Goal: Check status: Check status

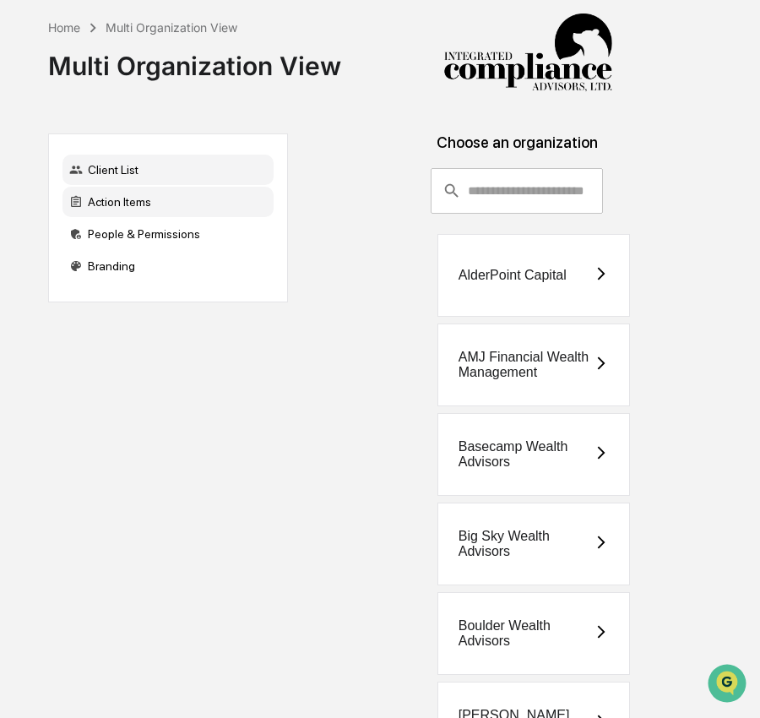
click at [183, 214] on div "Action Items" at bounding box center [167, 202] width 211 height 30
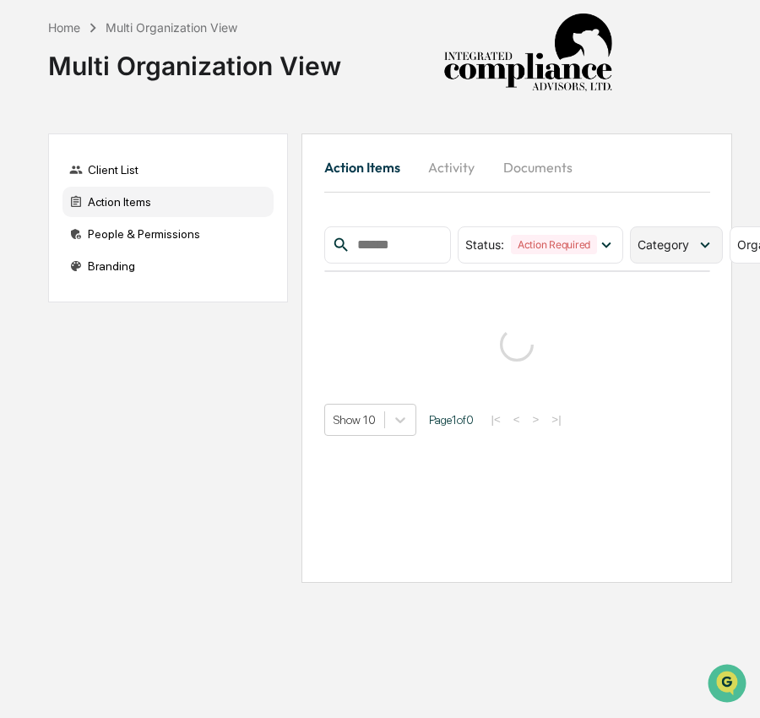
click at [653, 247] on span "Category" at bounding box center [662, 244] width 51 height 14
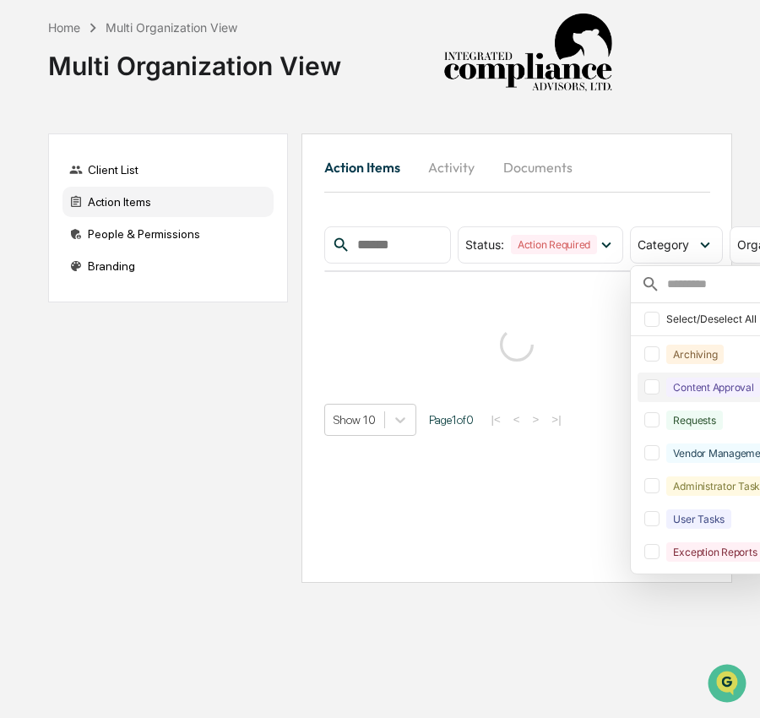
click at [674, 393] on div "Content Approval" at bounding box center [713, 386] width 94 height 19
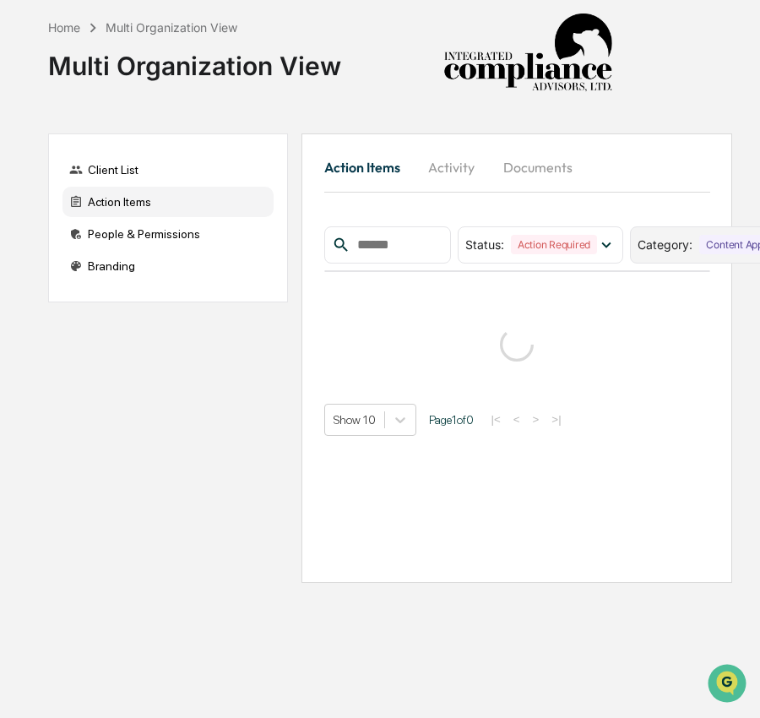
click at [685, 238] on span "Category :" at bounding box center [664, 244] width 55 height 14
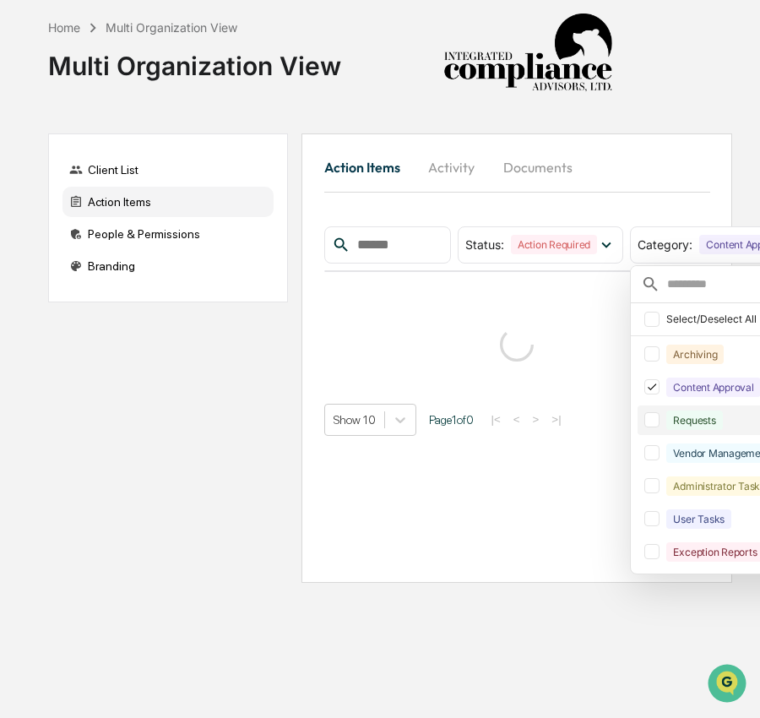
click at [705, 415] on div "Requests" at bounding box center [694, 419] width 56 height 19
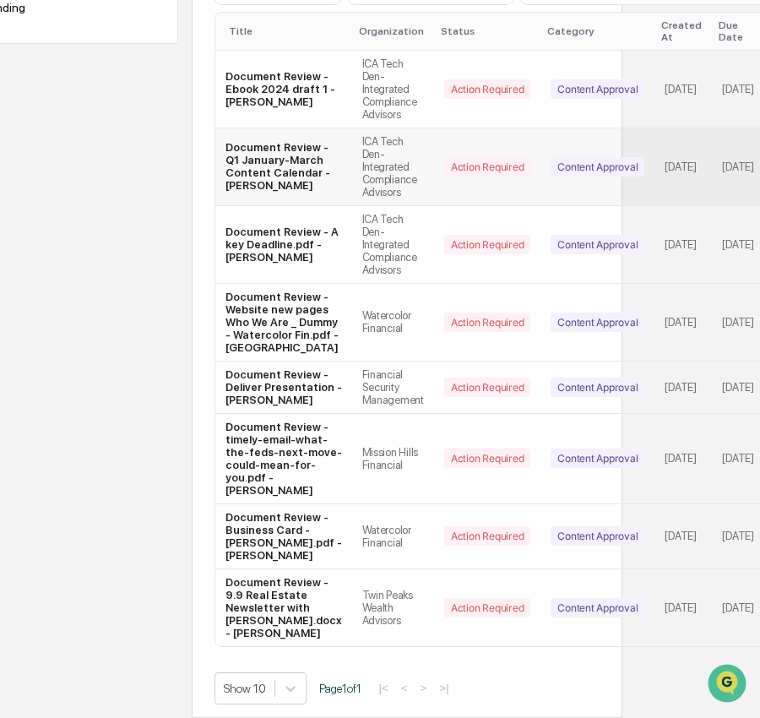
scroll to position [512, 237]
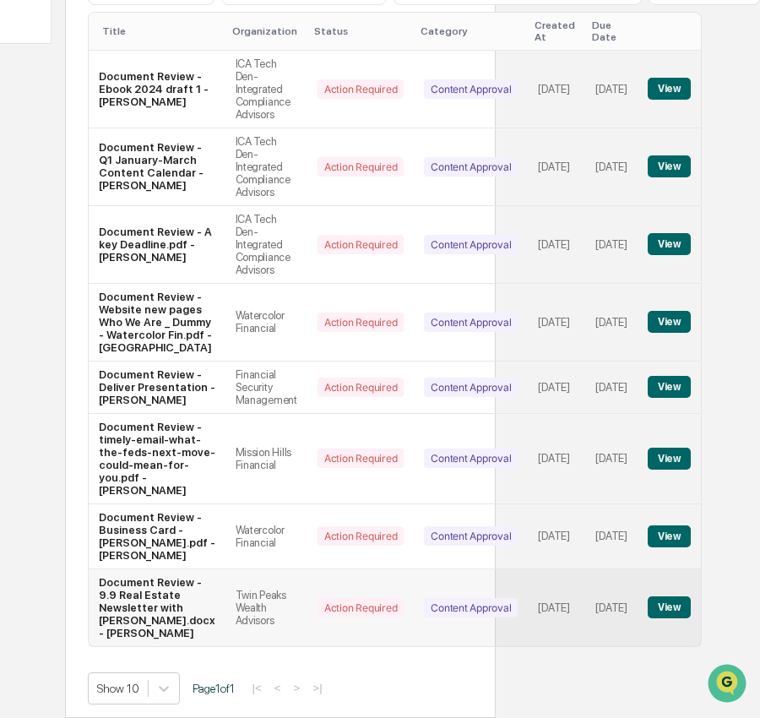
click at [663, 596] on button "View" at bounding box center [668, 607] width 43 height 22
